Goal: Transaction & Acquisition: Purchase product/service

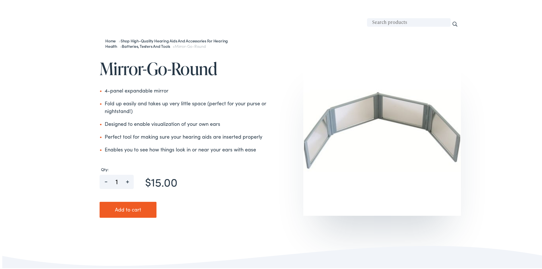
scroll to position [57, 0]
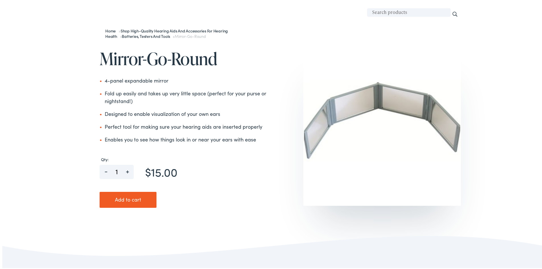
click at [131, 200] on button "Add to cart" at bounding box center [128, 199] width 57 height 16
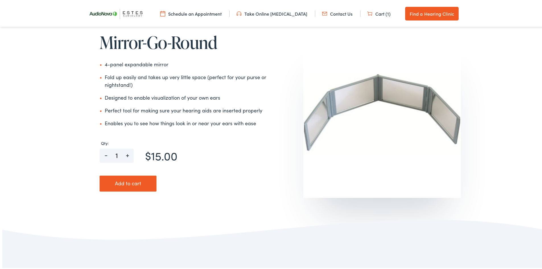
scroll to position [85, 0]
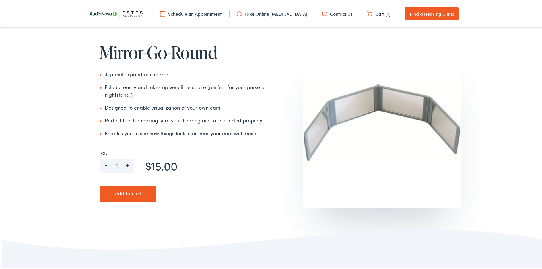
click at [142, 195] on button "Add to cart" at bounding box center [128, 192] width 57 height 16
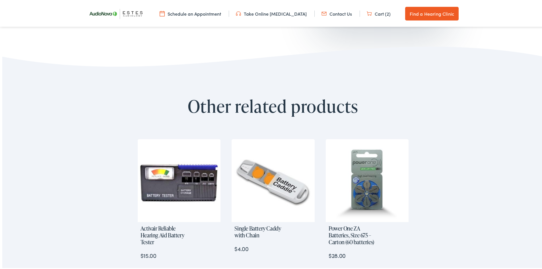
scroll to position [167, 0]
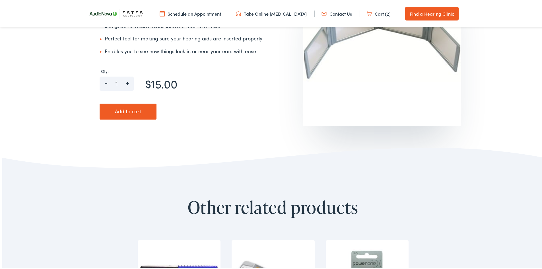
click at [377, 15] on link "Cart (2)" at bounding box center [379, 12] width 24 height 6
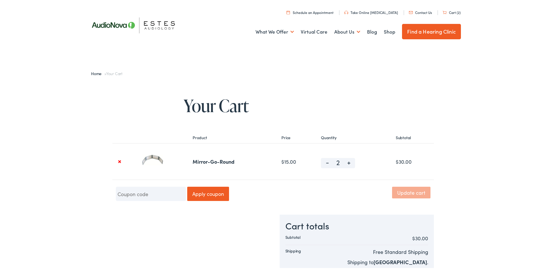
click at [324, 163] on span "-" at bounding box center [327, 160] width 13 height 7
type input "1"
